Goal: Book appointment/travel/reservation

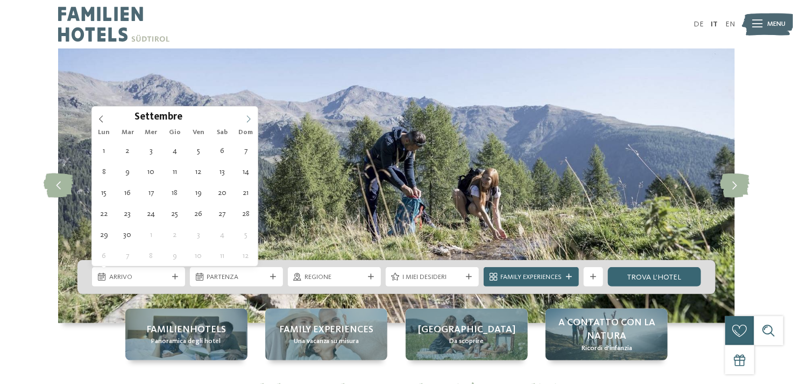
click at [249, 114] on span at bounding box center [249, 116] width 18 height 18
type div "[DATE]"
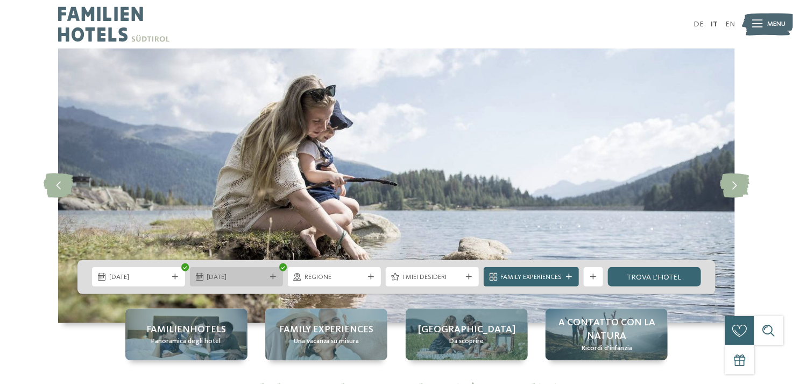
click at [196, 274] on icon at bounding box center [200, 277] width 8 height 8
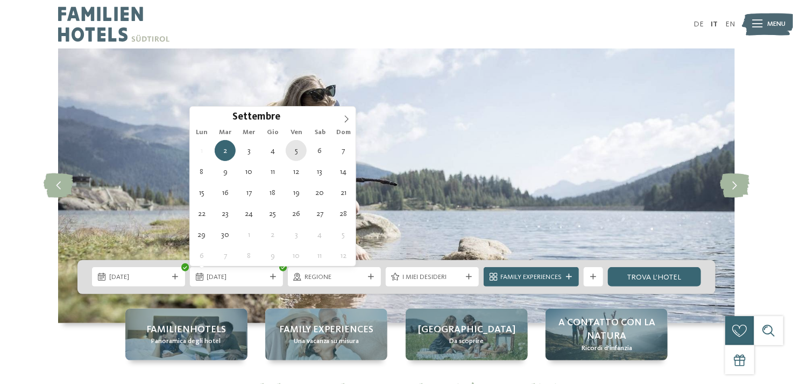
type div "[DATE]"
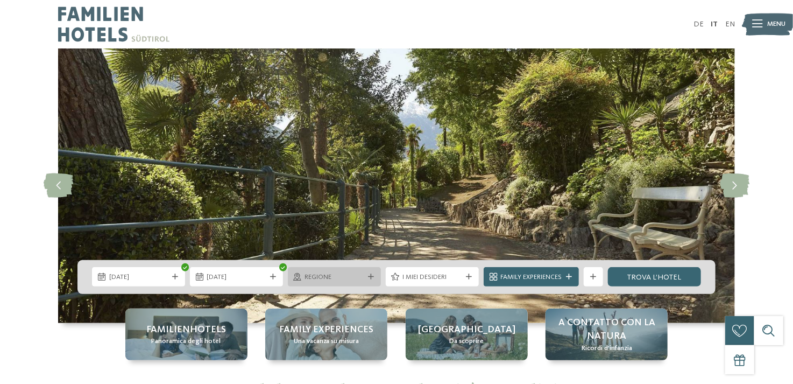
click at [372, 274] on icon at bounding box center [371, 277] width 6 height 6
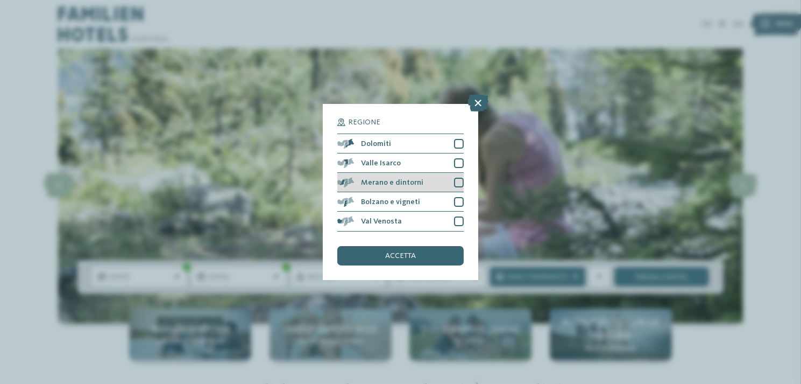
click at [456, 182] on div at bounding box center [459, 183] width 10 height 10
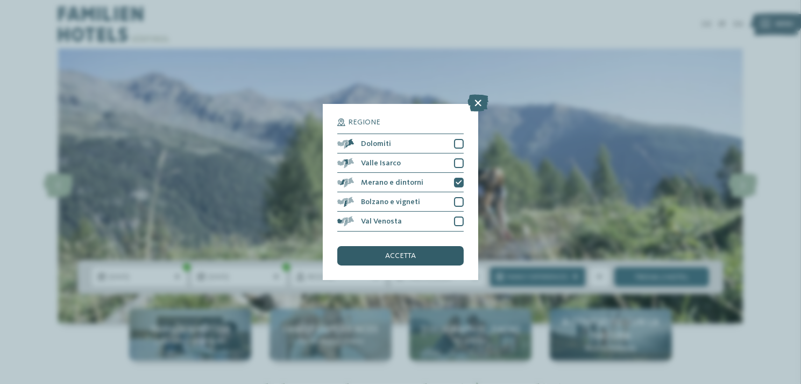
click at [397, 254] on span "accetta" at bounding box center [400, 256] width 31 height 8
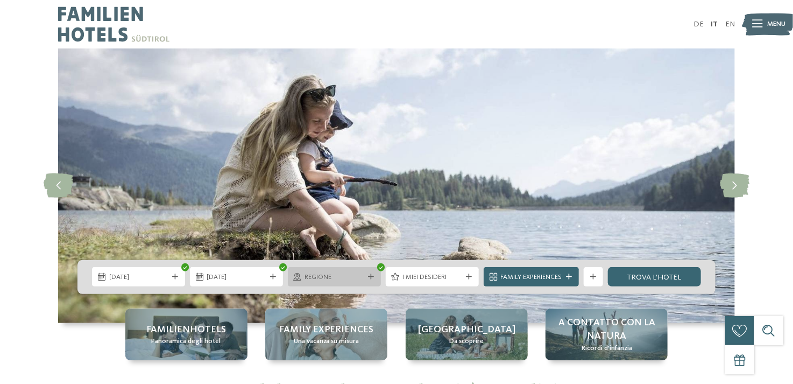
click at [372, 274] on icon at bounding box center [371, 277] width 6 height 6
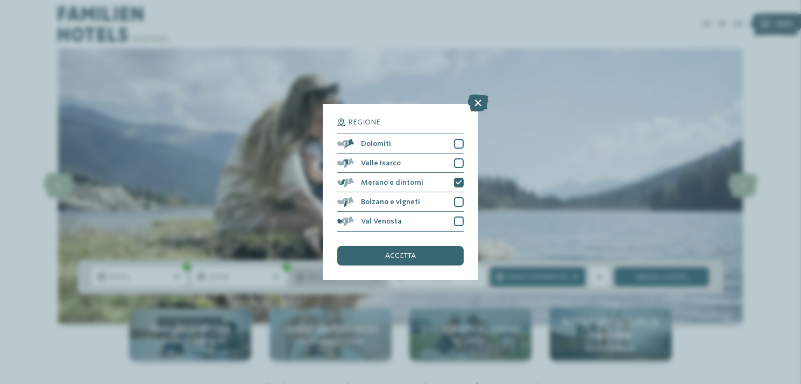
click at [372, 274] on div "Regione Dolomiti Valle Isarco" at bounding box center [400, 191] width 155 height 175
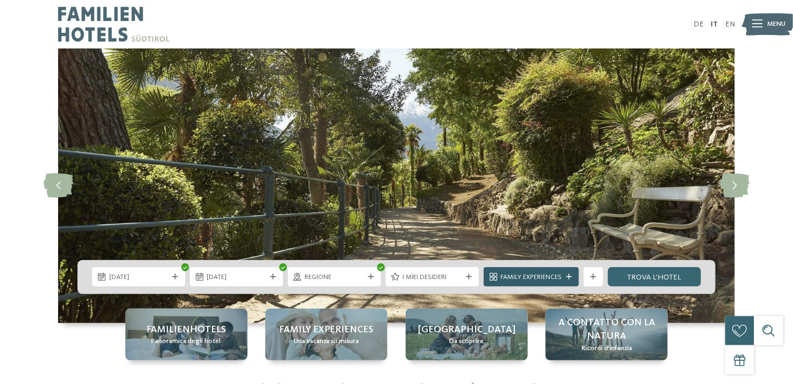
click at [514, 282] on span "Family Experiences" at bounding box center [531, 277] width 61 height 10
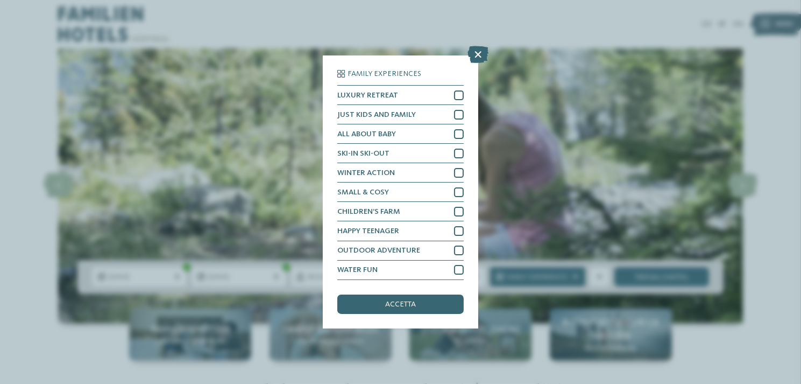
click at [572, 107] on div "Family Experiences LUXURY RETREAT JUST KIDS AND FAMILY" at bounding box center [400, 192] width 801 height 384
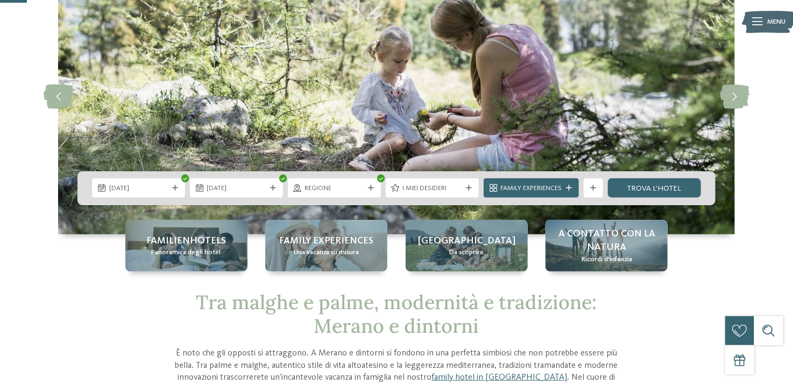
scroll to position [108, 0]
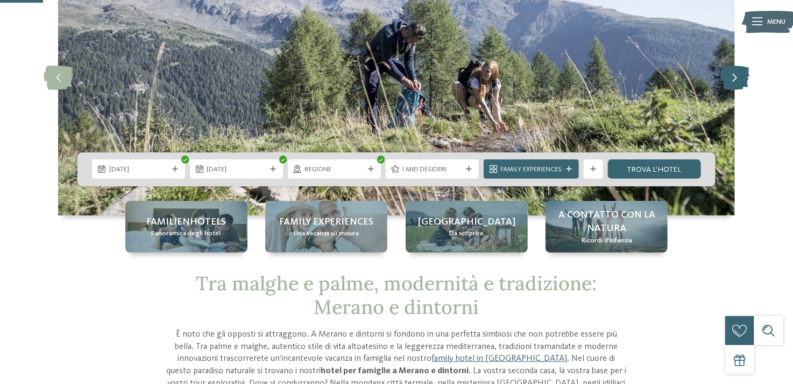
click at [736, 74] on icon at bounding box center [735, 78] width 30 height 24
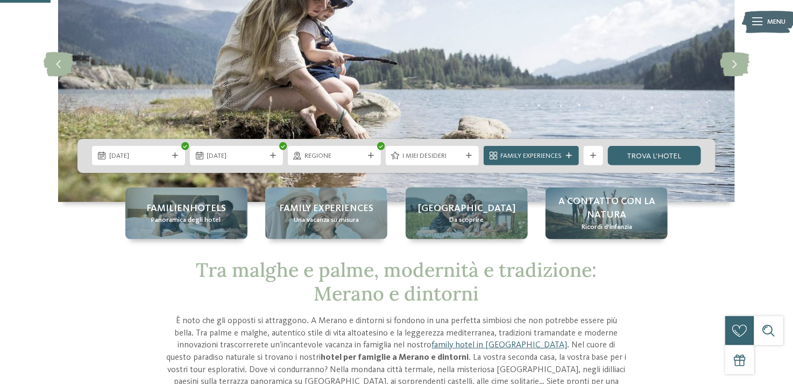
scroll to position [117, 0]
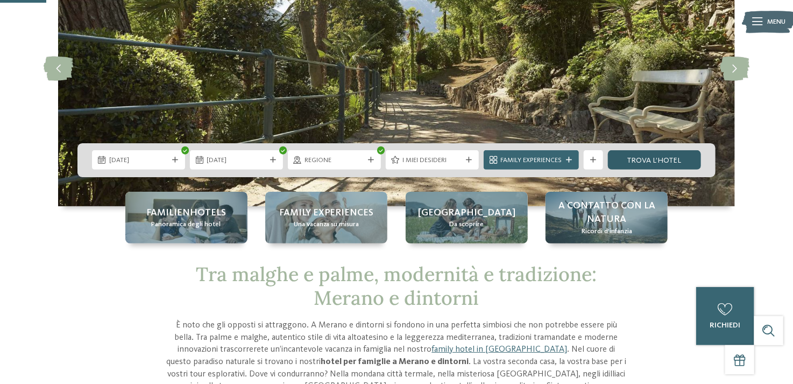
click at [659, 156] on link "trova l’hotel" at bounding box center [654, 159] width 93 height 19
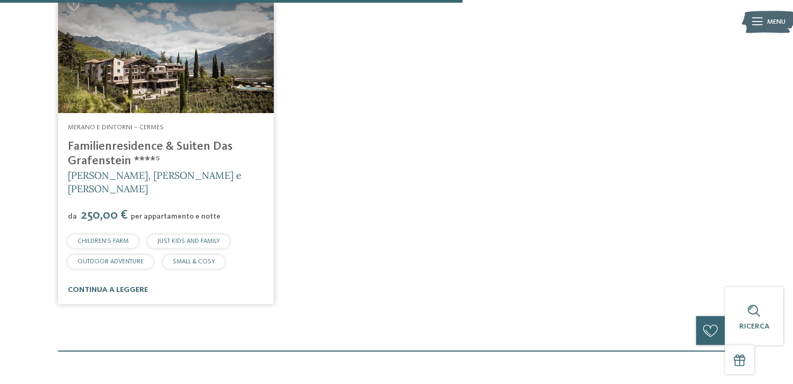
scroll to position [688, 0]
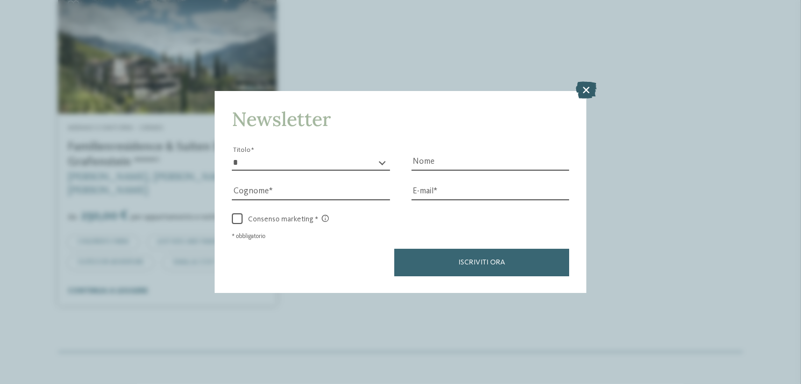
click at [588, 90] on icon at bounding box center [586, 89] width 21 height 17
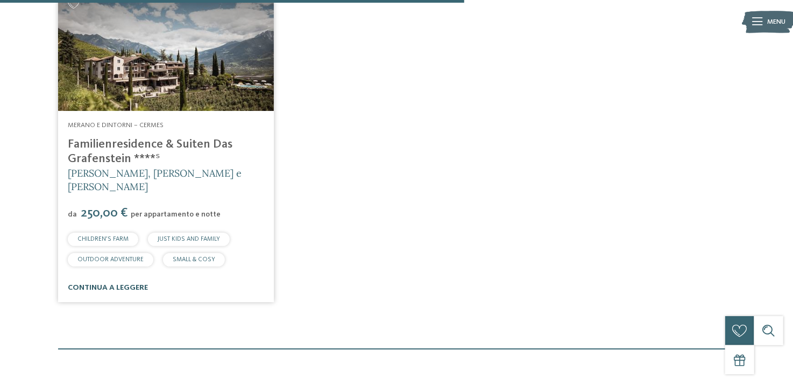
click at [118, 284] on link "continua a leggere" at bounding box center [108, 288] width 80 height 8
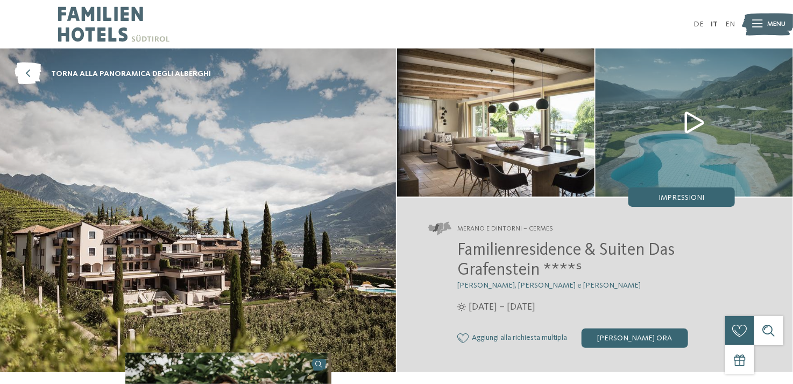
click at [688, 121] on img at bounding box center [695, 122] width 198 height 148
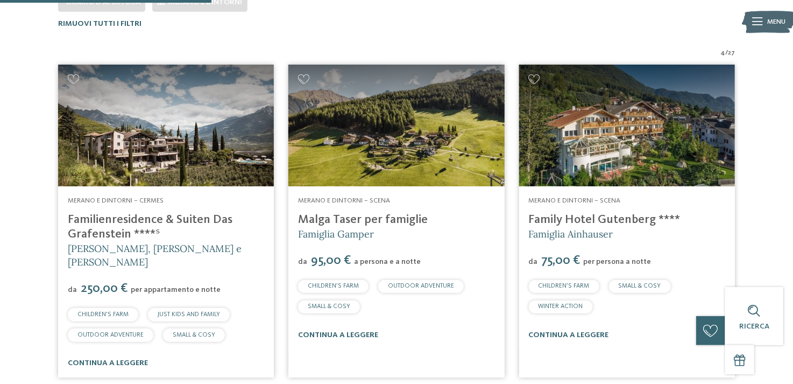
click at [137, 142] on img at bounding box center [166, 126] width 216 height 122
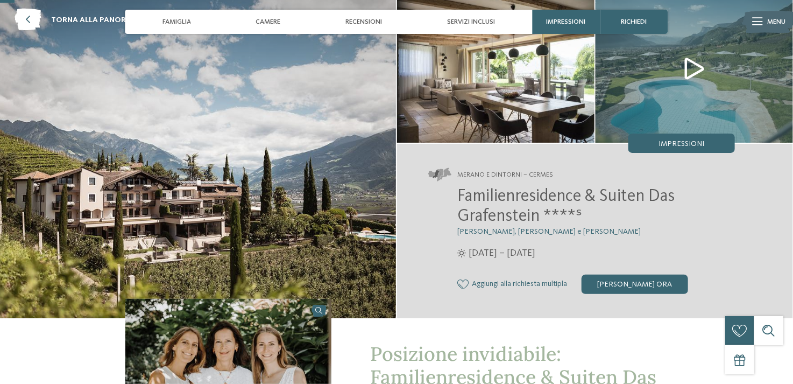
click at [700, 67] on img at bounding box center [695, 69] width 198 height 148
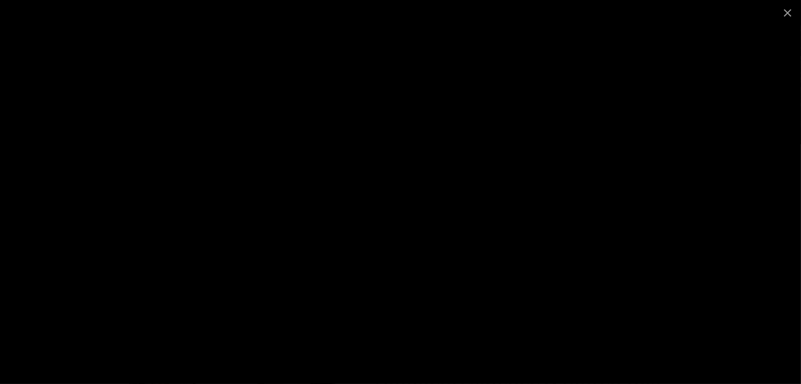
click at [80, 146] on div at bounding box center [400, 192] width 801 height 384
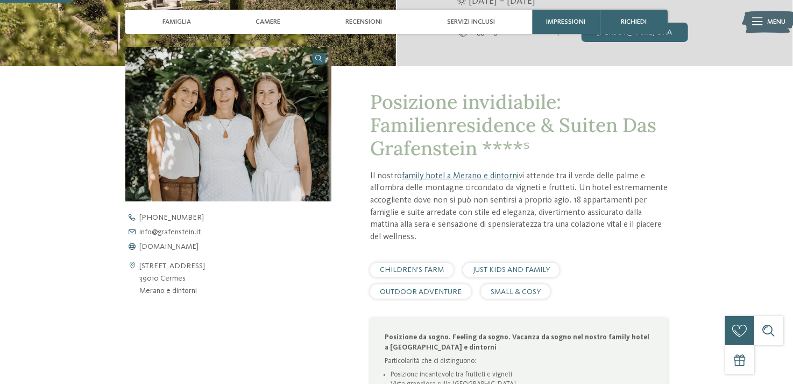
scroll to position [323, 0]
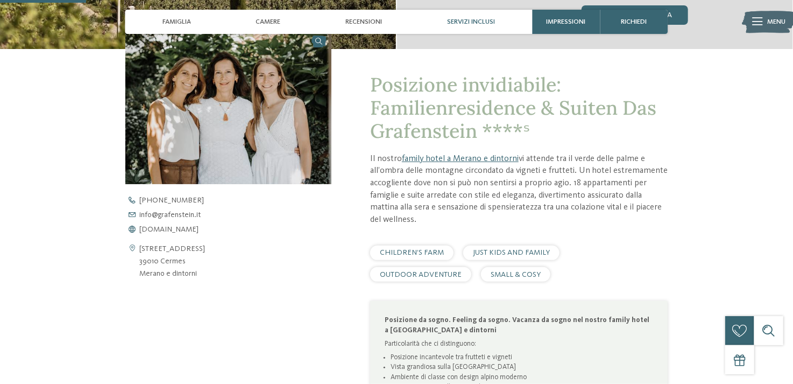
click at [480, 20] on span "Servizi inclusi" at bounding box center [471, 22] width 48 height 8
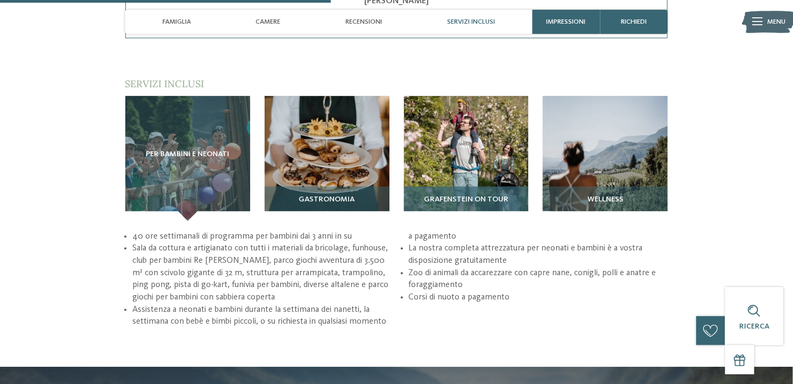
scroll to position [1319, 0]
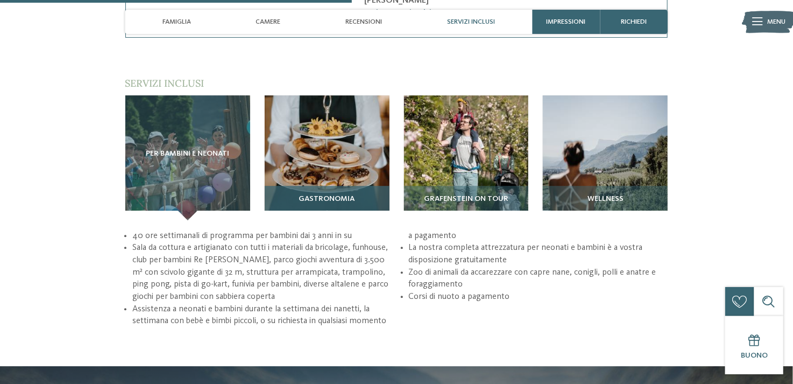
click at [325, 186] on div "Gastronomia" at bounding box center [327, 203] width 125 height 34
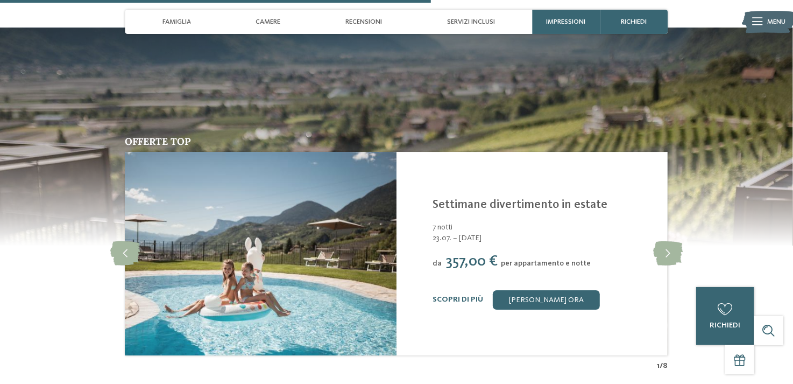
scroll to position [1642, 0]
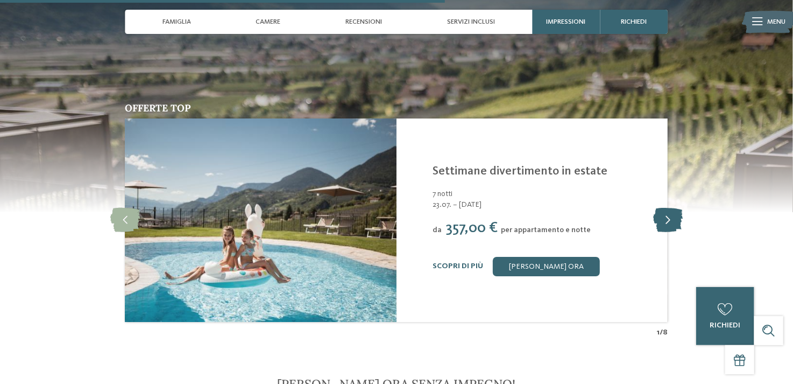
click at [670, 208] on icon at bounding box center [668, 220] width 30 height 24
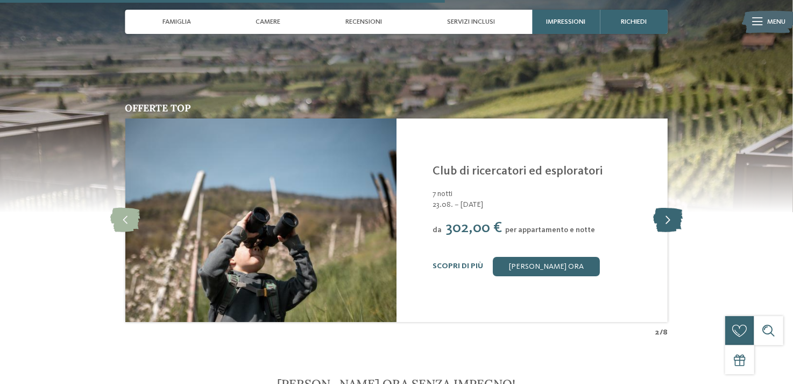
click at [666, 208] on icon at bounding box center [668, 220] width 30 height 24
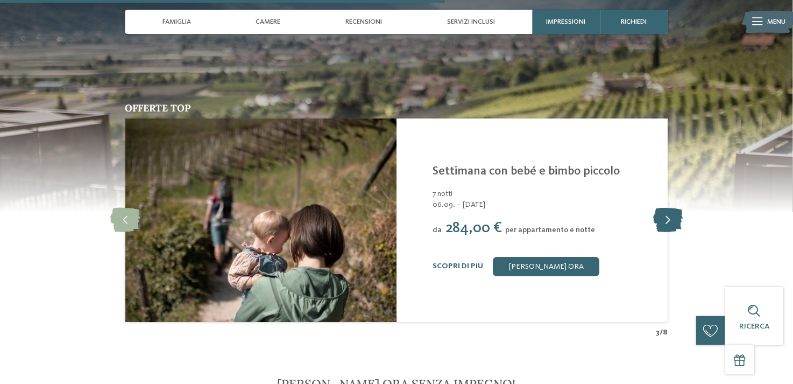
click at [666, 208] on icon at bounding box center [668, 220] width 30 height 24
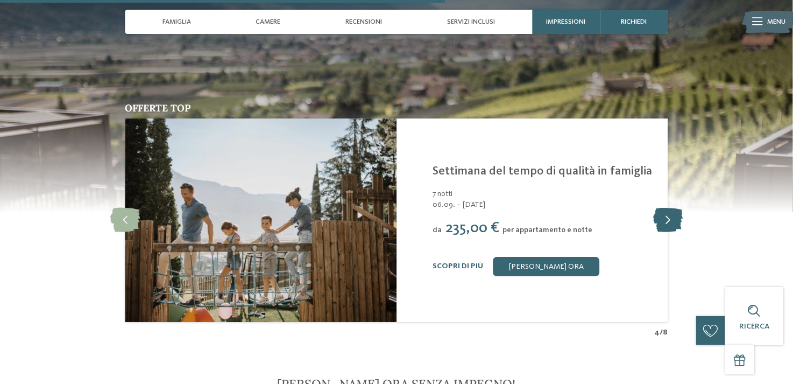
click at [666, 208] on icon at bounding box center [668, 220] width 30 height 24
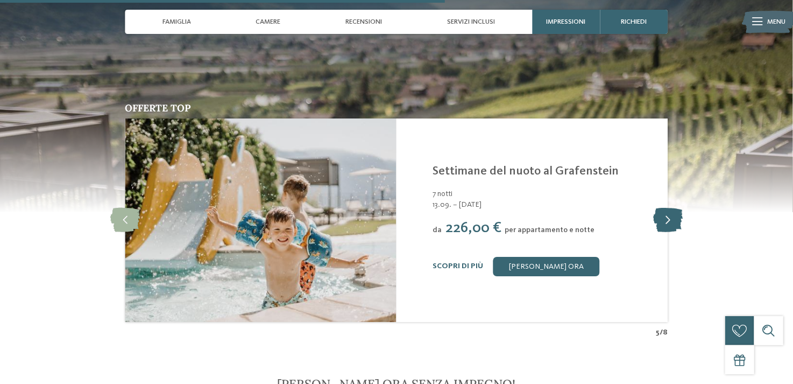
click at [666, 208] on icon at bounding box center [668, 220] width 30 height 24
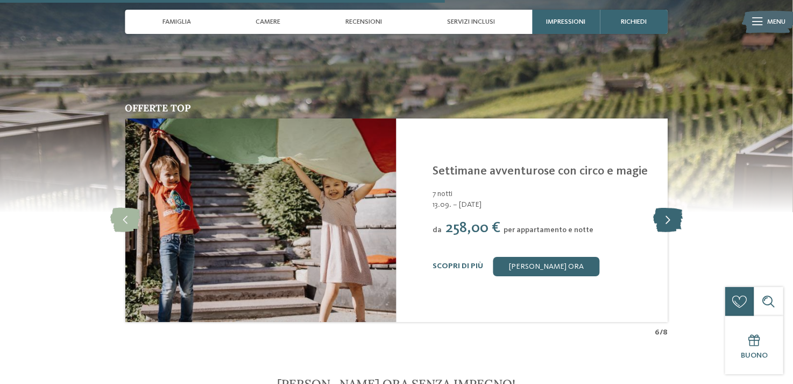
click at [666, 208] on icon at bounding box center [668, 220] width 30 height 24
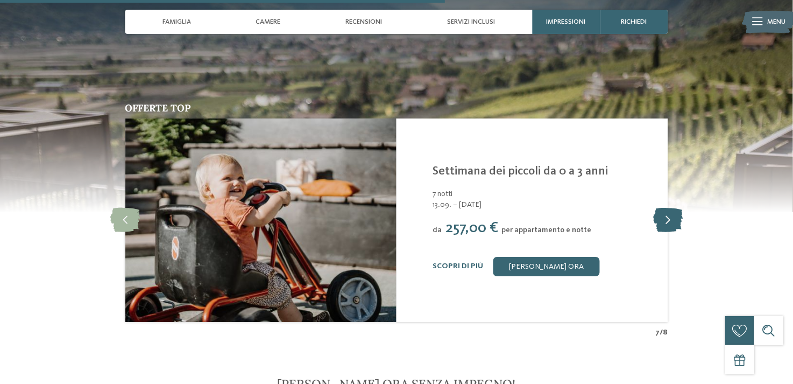
click at [666, 208] on icon at bounding box center [668, 220] width 30 height 24
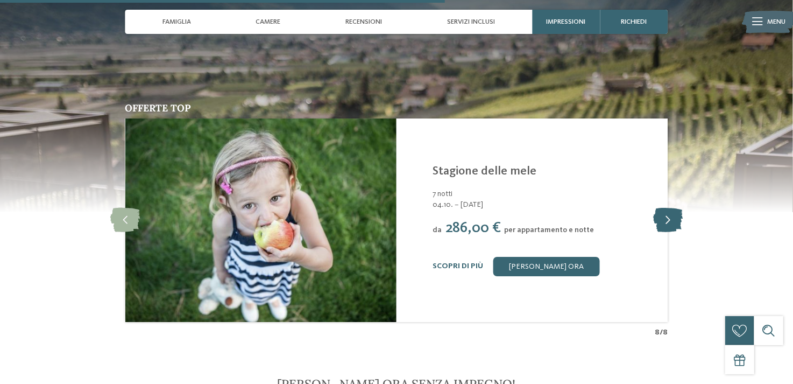
click at [664, 208] on icon at bounding box center [668, 220] width 30 height 24
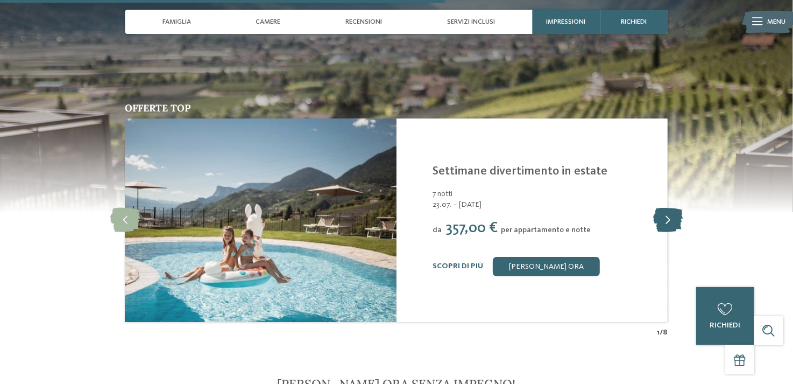
click at [670, 208] on icon at bounding box center [668, 220] width 30 height 24
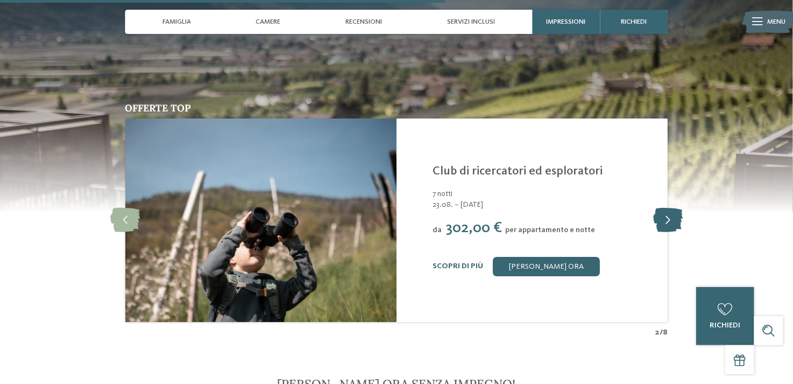
click at [670, 208] on icon at bounding box center [668, 220] width 30 height 24
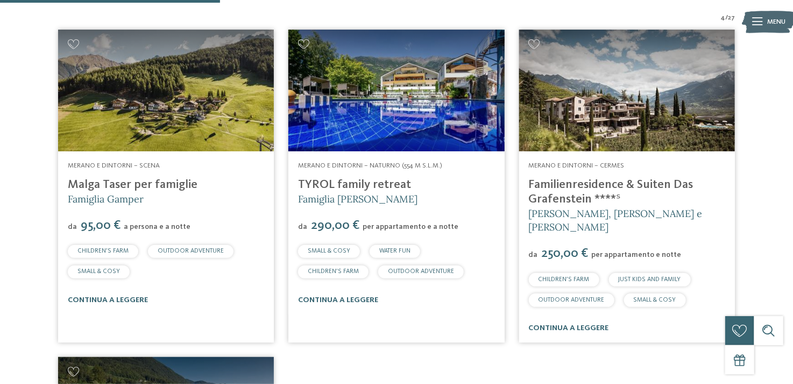
scroll to position [367, 0]
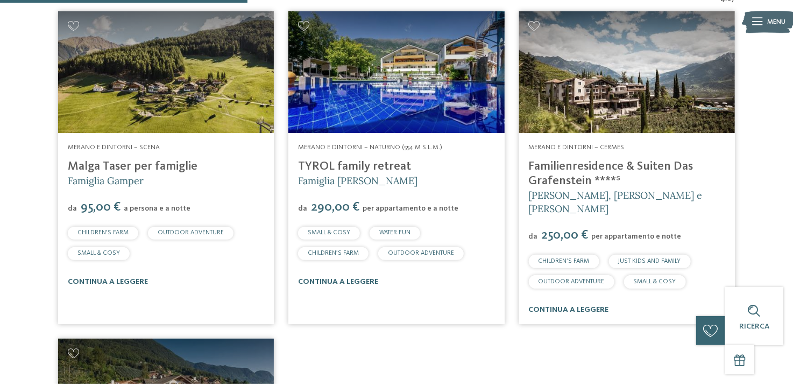
click at [658, 258] on span "JUST KIDS AND FAMILY" at bounding box center [650, 261] width 62 height 6
click at [578, 306] on link "continua a leggere" at bounding box center [569, 310] width 80 height 8
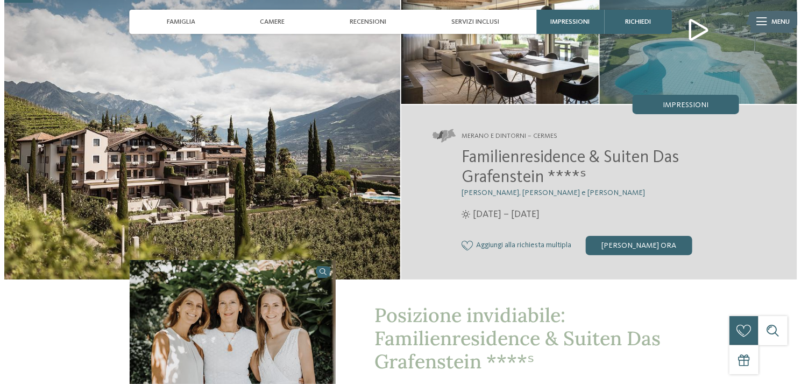
scroll to position [108, 0]
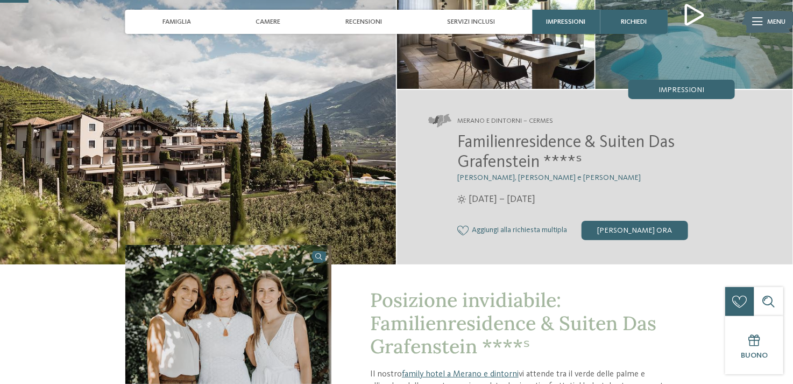
click at [774, 20] on span "Menu" at bounding box center [777, 22] width 18 height 10
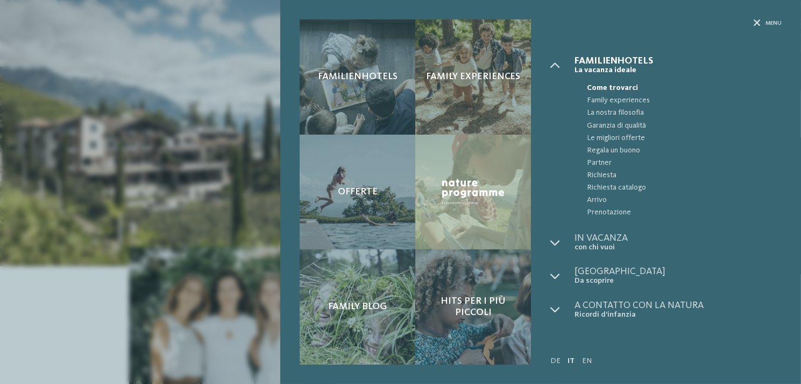
click at [610, 87] on span "Come trovarci" at bounding box center [684, 88] width 195 height 12
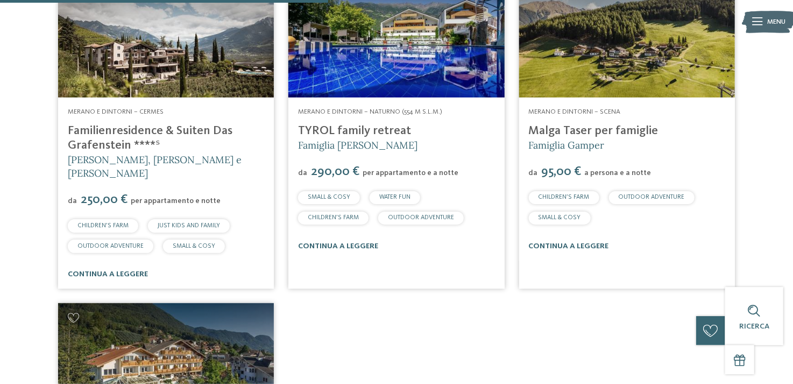
scroll to position [369, 0]
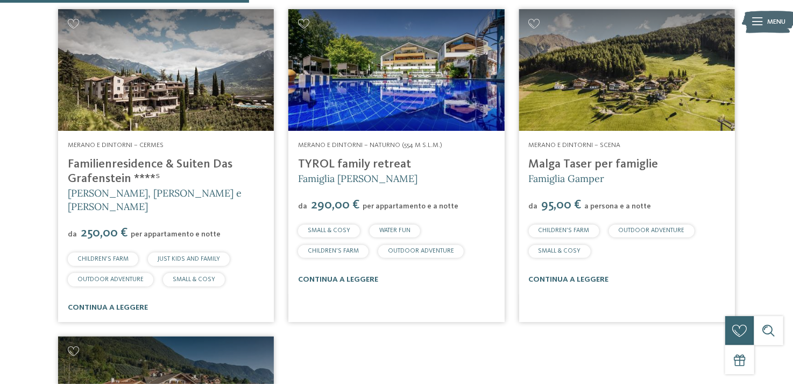
click at [53, 142] on article "Merano e dintorni – Cermes Familienresidence & Suiten Das Grafenstein ****ˢ [PE…" at bounding box center [166, 165] width 230 height 327
drag, startPoint x: 54, startPoint y: 157, endPoint x: 61, endPoint y: 157, distance: 7.0
click at [56, 155] on article "Merano e dintorni – Cermes Familienresidence & Suiten Das Grafenstein ****ˢ Ale…" at bounding box center [166, 165] width 230 height 327
drag, startPoint x: 230, startPoint y: 161, endPoint x: 74, endPoint y: 169, distance: 156.8
click at [74, 169] on h4 "Familienresidence & Suiten Das Grafenstein ****ˢ" at bounding box center [166, 171] width 196 height 29
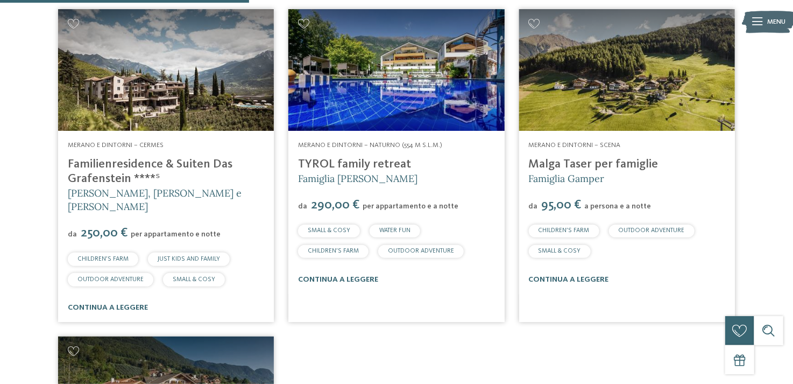
click at [15, 156] on div "4 / 27 Merano e dintorni – Cermes Familienresidence & Suiten Das Grafenstein **…" at bounding box center [396, 310] width 793 height 636
drag, startPoint x: 168, startPoint y: 178, endPoint x: 126, endPoint y: 194, distance: 45.2
click at [126, 194] on div "Merano e dintorni – Cermes Familienresidence & Suiten Das Grafenstein ****ˢ Ale…" at bounding box center [166, 227] width 216 height 192
click at [172, 170] on h4 "Familienresidence & Suiten Das Grafenstein ****ˢ" at bounding box center [166, 171] width 196 height 29
drag, startPoint x: 161, startPoint y: 177, endPoint x: 68, endPoint y: 165, distance: 93.9
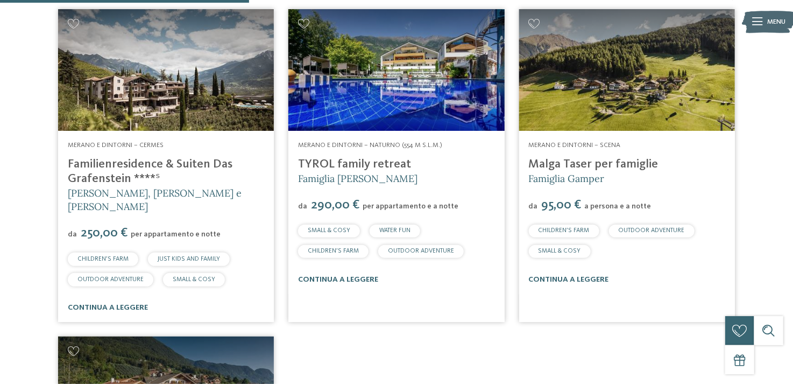
click at [68, 165] on h4 "Familienresidence & Suiten Das Grafenstein ****ˢ" at bounding box center [166, 171] width 196 height 29
copy link "Familienresidence & Suiten Das Grafenstein ****ˢ"
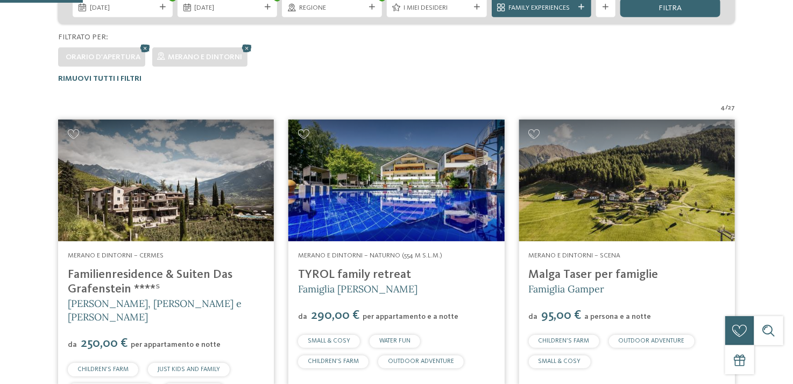
scroll to position [262, 0]
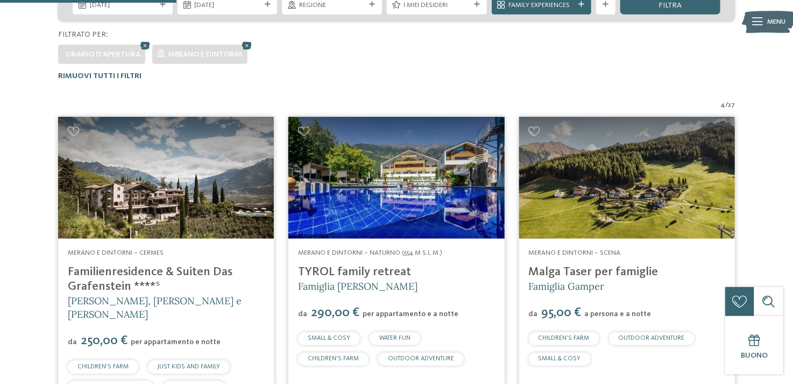
click at [469, 277] on h4 "TYROL family retreat" at bounding box center [396, 272] width 196 height 15
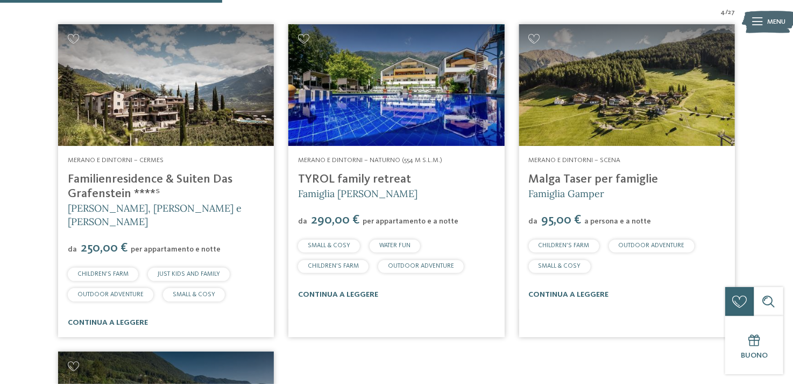
scroll to position [315, 0]
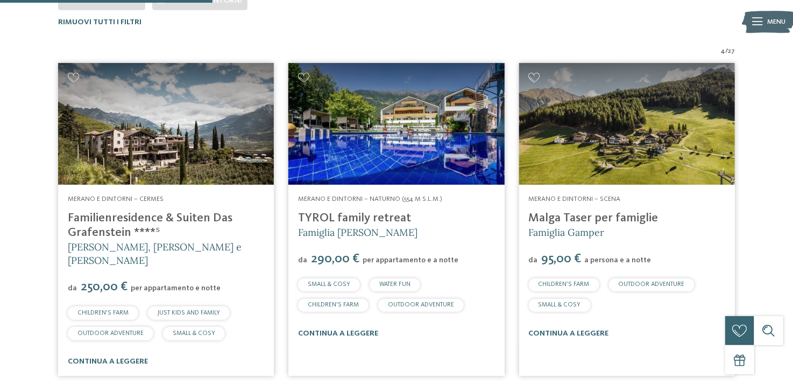
click at [370, 219] on link "TYROL family retreat" at bounding box center [354, 218] width 113 height 12
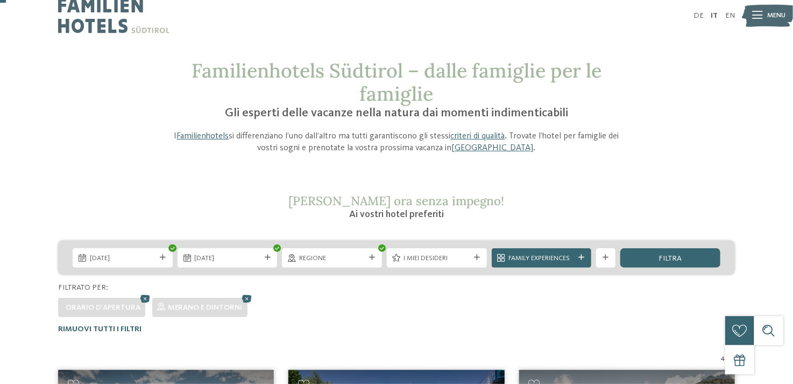
scroll to position [0, 0]
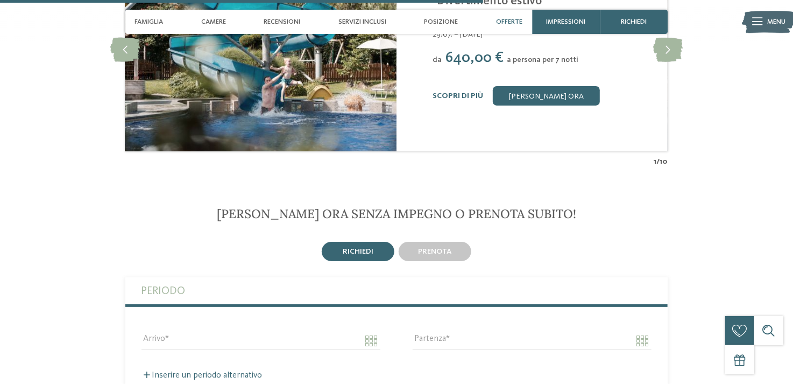
scroll to position [1830, 0]
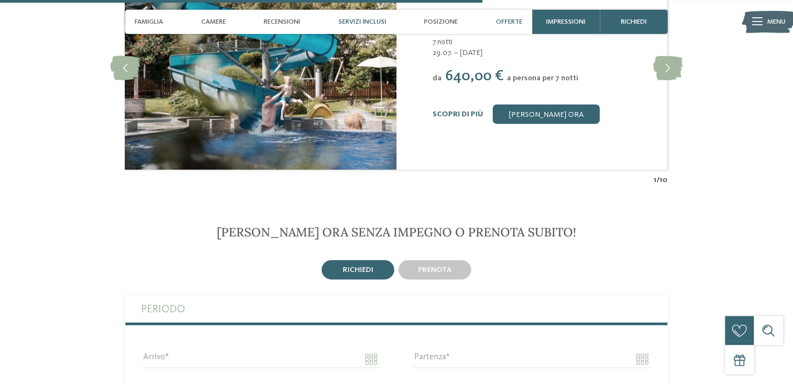
click at [365, 16] on div "Servizi inclusi" at bounding box center [363, 22] width 58 height 24
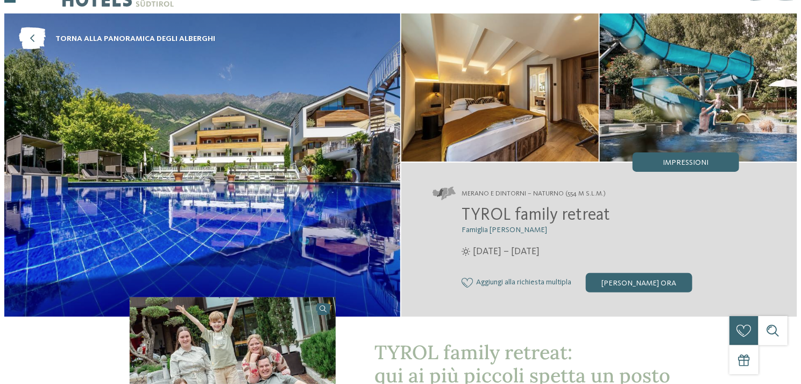
scroll to position [54, 0]
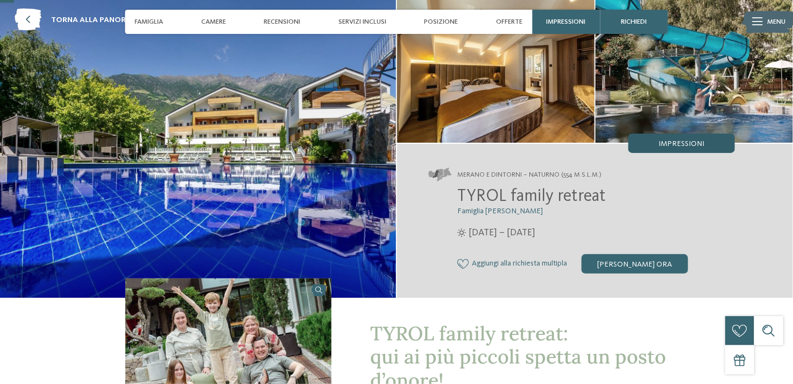
click at [678, 147] on span "Impressioni" at bounding box center [682, 144] width 46 height 8
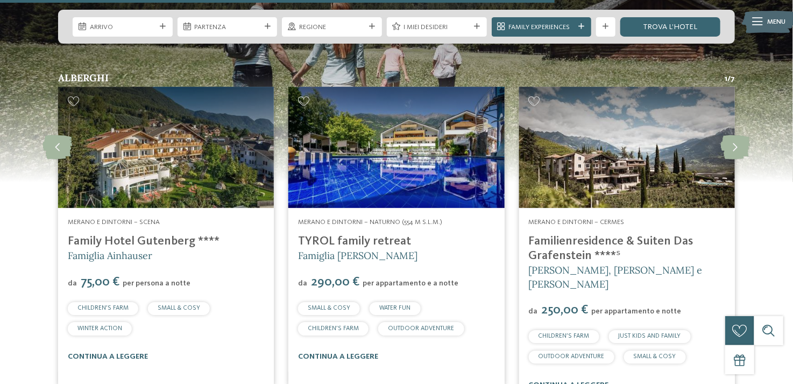
scroll to position [1399, 0]
